Goal: Information Seeking & Learning: Learn about a topic

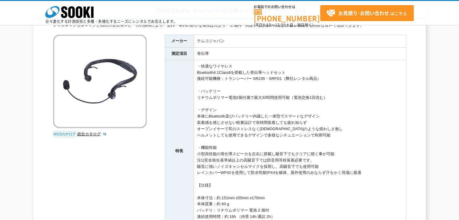
scroll to position [60, 0]
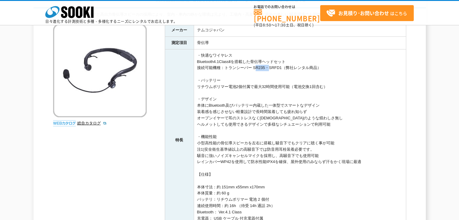
drag, startPoint x: 253, startPoint y: 65, endPoint x: 266, endPoint y: 69, distance: 12.8
click at [266, 69] on td "・快適なワイヤレス Bluetooth4.1ClassⅡを搭載した骨伝導ヘッドセット 接続可能機種：トランシーバー SR235・SRFD1（弊社レンタル商品）…" at bounding box center [300, 140] width 212 height 182
copy td "SR235"
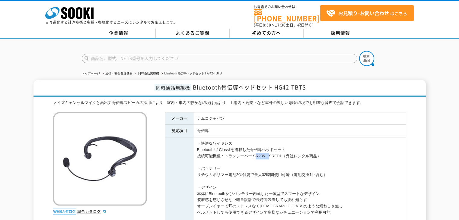
scroll to position [30, 0]
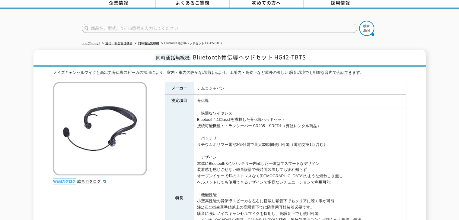
click at [329, 108] on td "・快適なワイヤレス Bluetooth4.1ClassⅡを搭載した骨伝導ヘッドセット 接続可能機種：トランシーバー SR235・SRFD1（弊社レンタル商品）…" at bounding box center [300, 198] width 212 height 182
drag, startPoint x: 269, startPoint y: 122, endPoint x: 282, endPoint y: 125, distance: 13.5
click at [282, 125] on td "・快適なワイヤレス Bluetooth4.1ClassⅡを搭載した骨伝導ヘッドセット 接続可能機種：トランシーバー SR235・SRFD1（弊社レンタル商品）…" at bounding box center [300, 198] width 212 height 182
copy td "SRFD1"
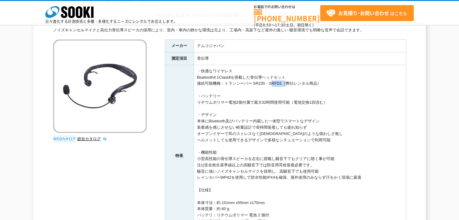
scroll to position [75, 0]
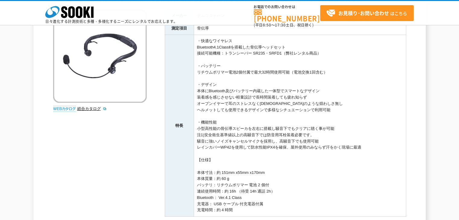
click at [305, 63] on td "・快適なワイヤレス Bluetooth4.1ClassⅡを搭載した骨伝導ヘッドセット 接続可能機種：トランシーバー SR235・SRFD1（弊社レンタル商品）…" at bounding box center [300, 126] width 212 height 182
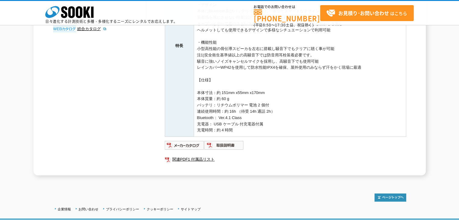
scroll to position [165, 0]
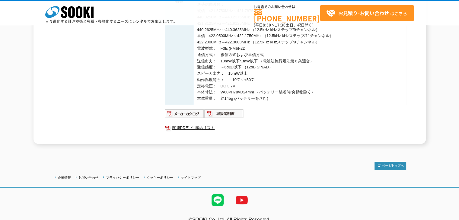
scroll to position [227, 0]
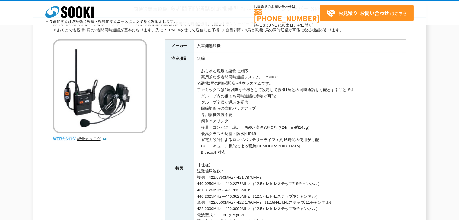
scroll to position [60, 0]
